Goal: Find contact information: Find contact information

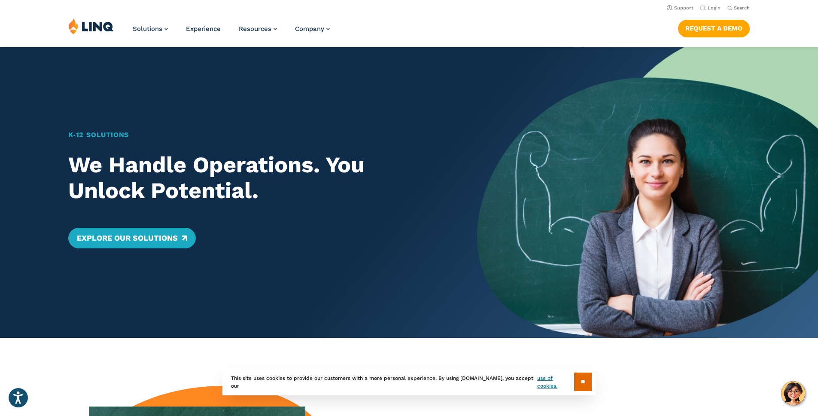
click at [510, 19] on div "Solutions Nutrition Overview NEW School Nutrition Suite School Nutrition State …" at bounding box center [409, 32] width 818 height 28
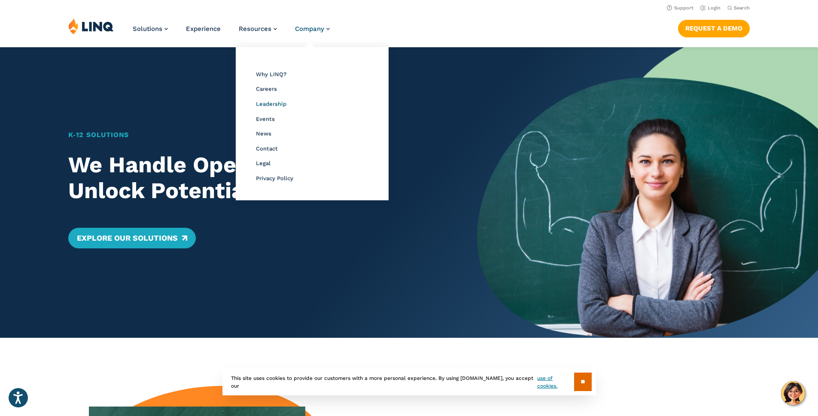
click at [277, 103] on span "Leadership" at bounding box center [271, 103] width 30 height 6
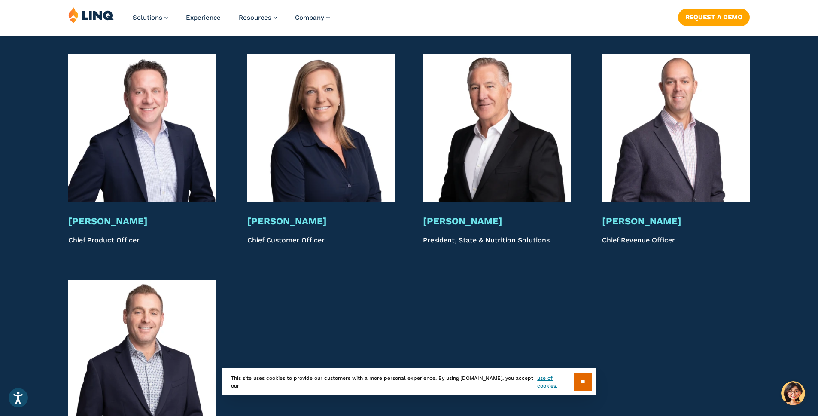
scroll to position [1907, 0]
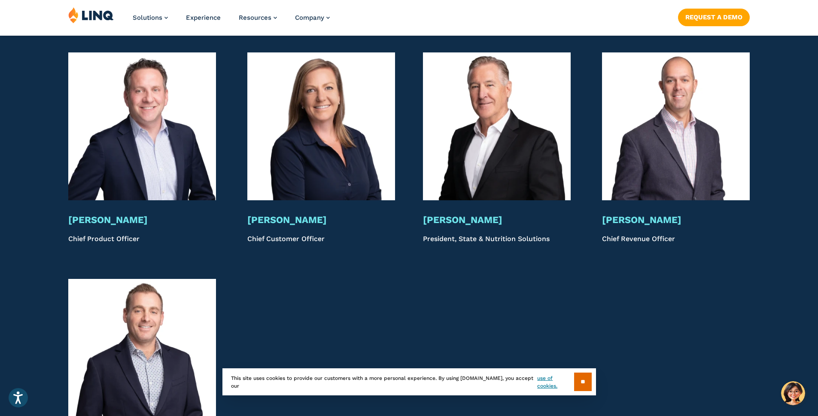
click at [644, 224] on h3 "[PERSON_NAME]" at bounding box center [676, 220] width 148 height 12
drag, startPoint x: 678, startPoint y: 221, endPoint x: 589, endPoint y: 219, distance: 88.5
click at [589, 219] on div "[PERSON_NAME] Chief Product Officer [PERSON_NAME] Chief Customer Officer [PERSO…" at bounding box center [409, 148] width 818 height 192
copy h3 "[PERSON_NAME]"
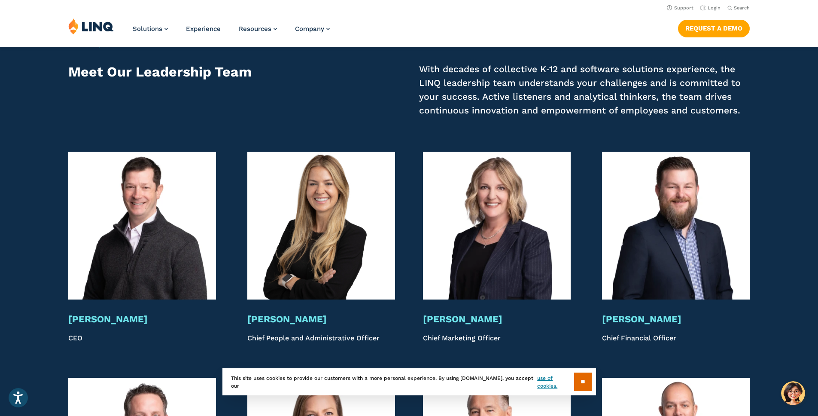
scroll to position [1574, 0]
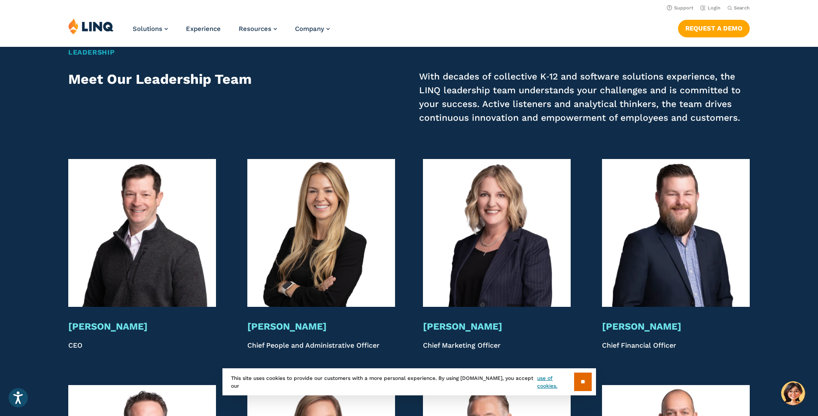
click at [401, 259] on div "[PERSON_NAME] CEO [PERSON_NAME] Chief People and Administrative Officer [PERSON…" at bounding box center [409, 255] width 818 height 192
